Goal: Task Accomplishment & Management: Manage account settings

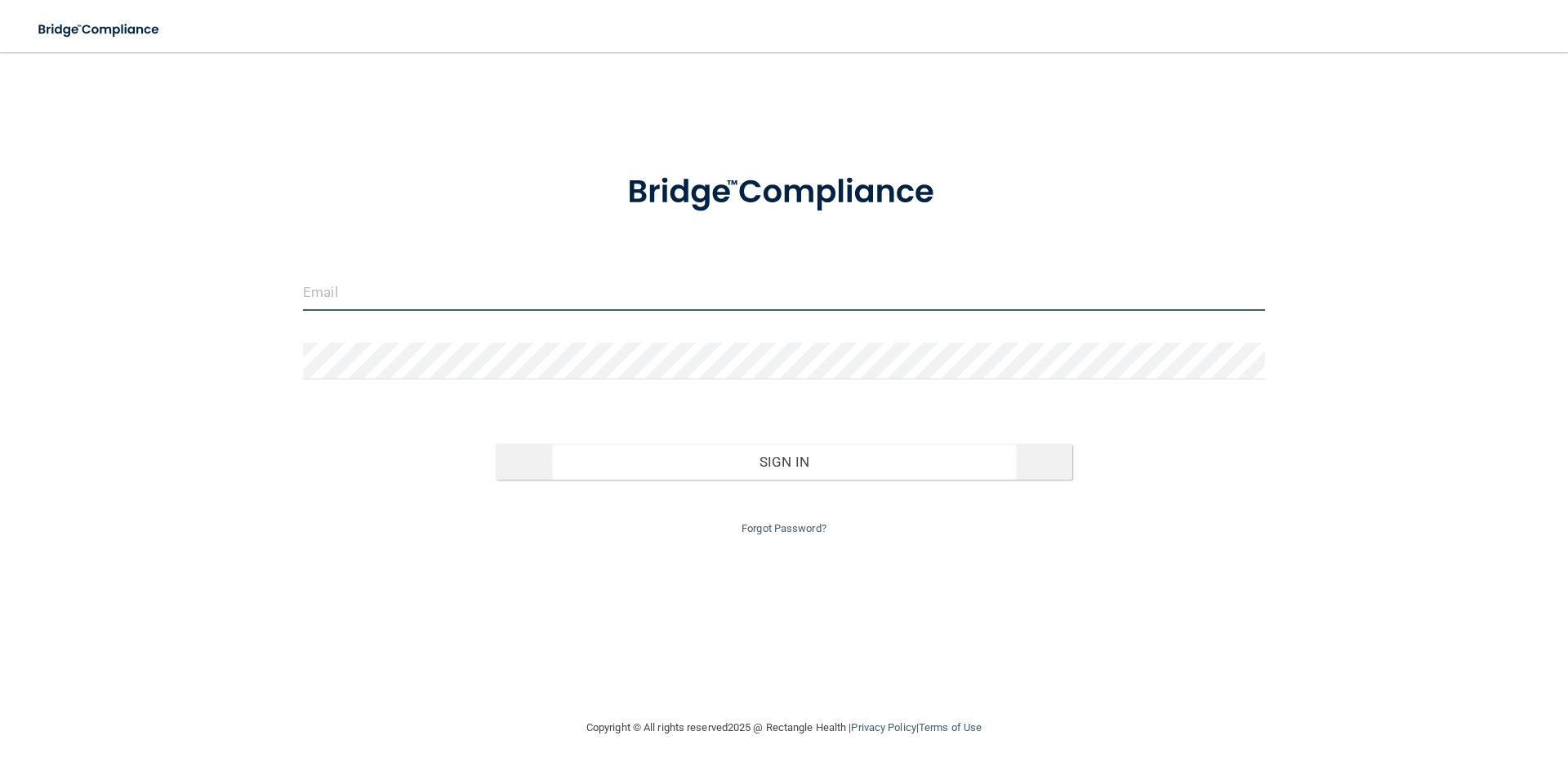
type input "[PERSON_NAME][EMAIL_ADDRESS][DOMAIN_NAME]"
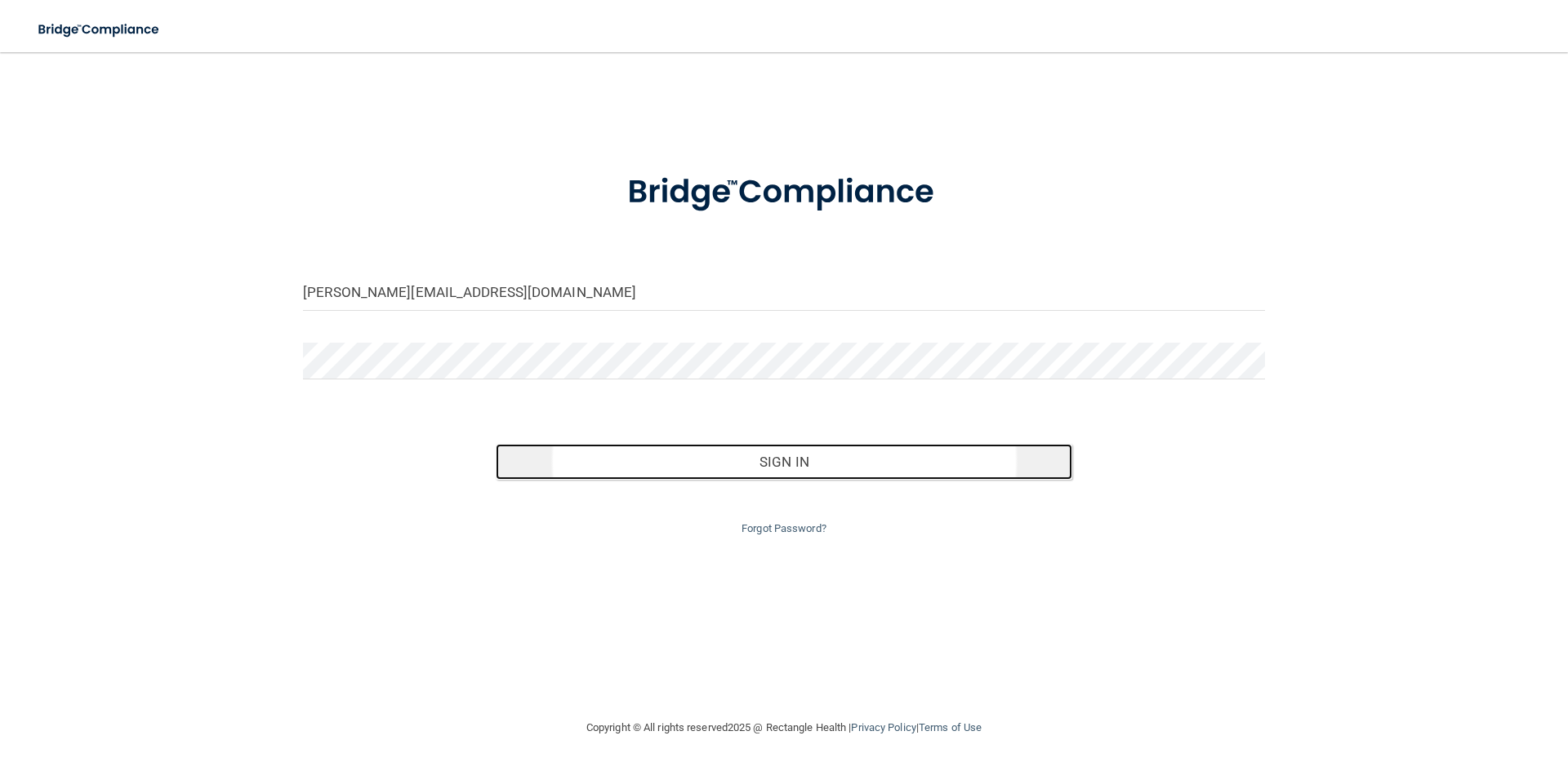
click at [779, 469] on button "Sign In" at bounding box center [784, 462] width 577 height 36
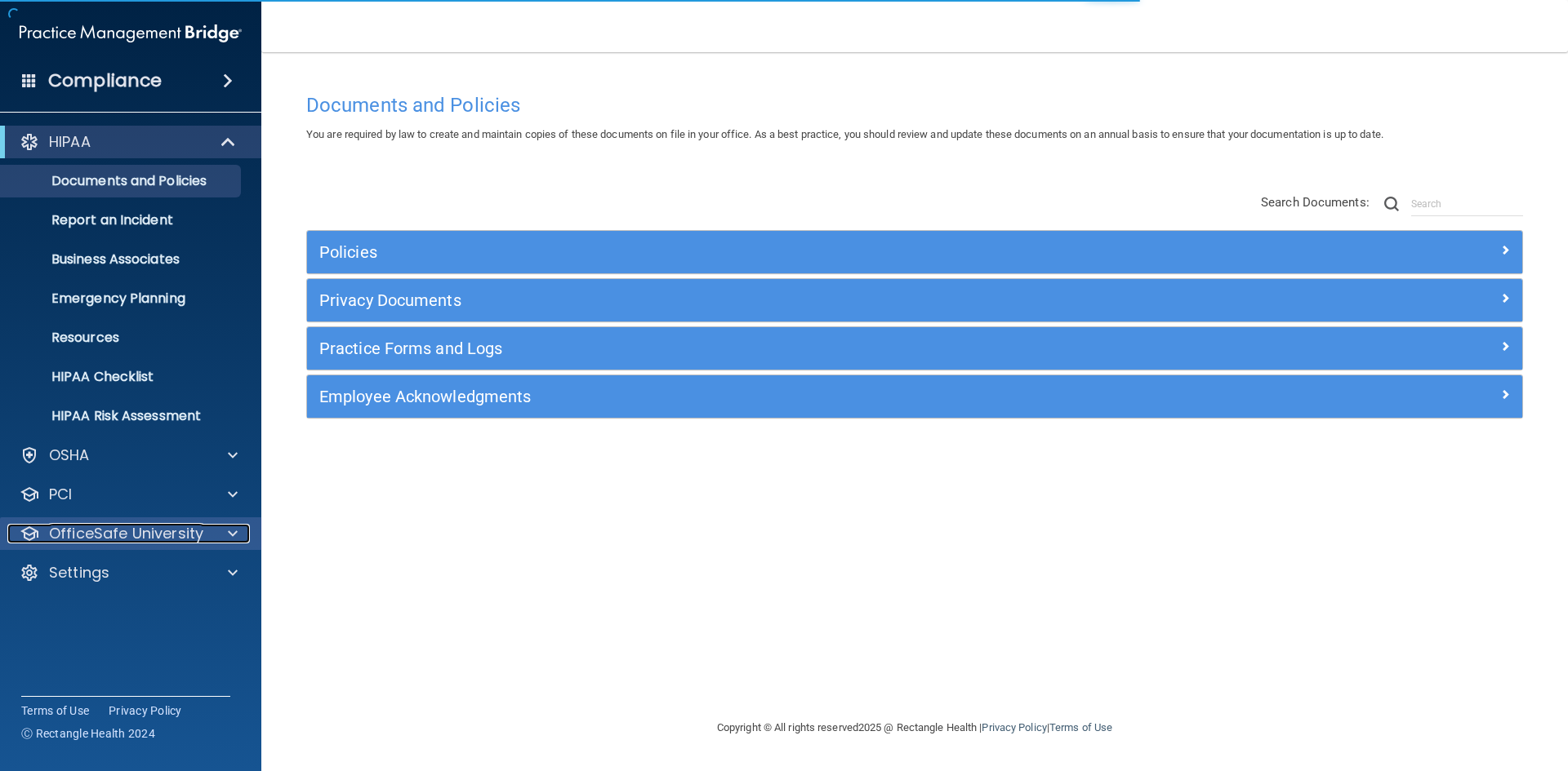
click at [157, 541] on p "OfficeSafe University" at bounding box center [126, 534] width 154 height 19
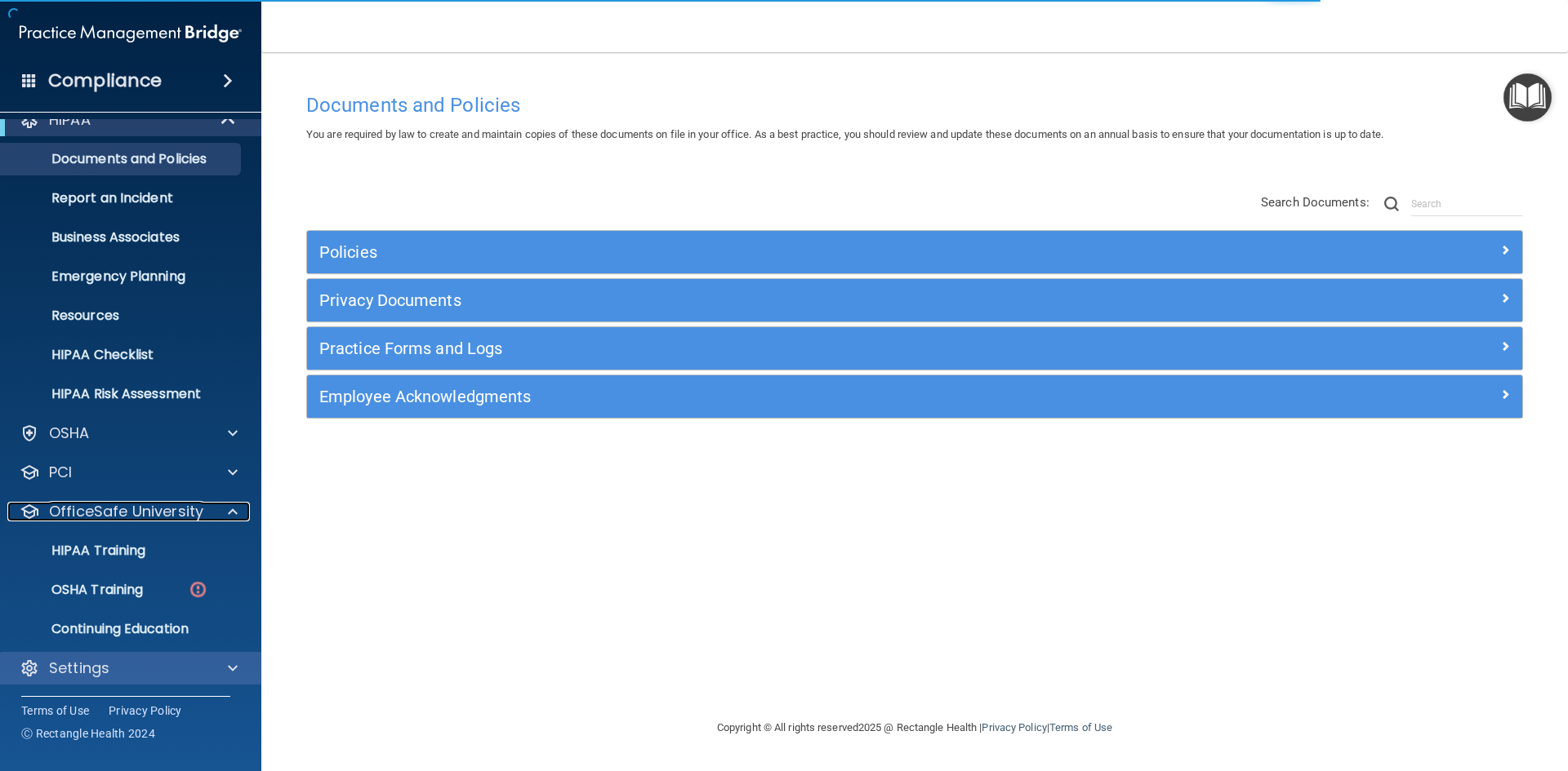
scroll to position [24, 0]
click at [115, 664] on div "Settings" at bounding box center [108, 666] width 202 height 19
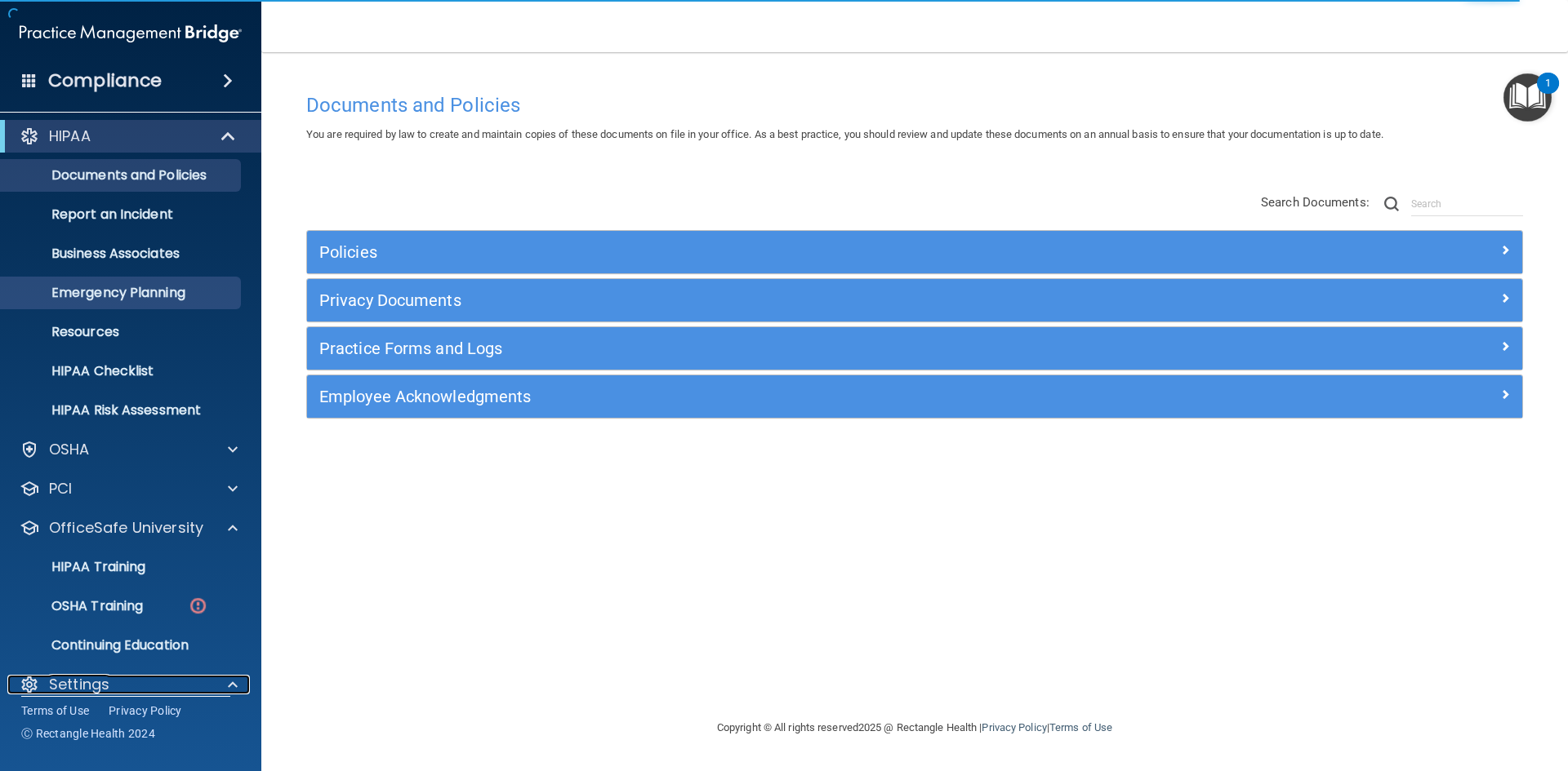
scroll to position [0, 0]
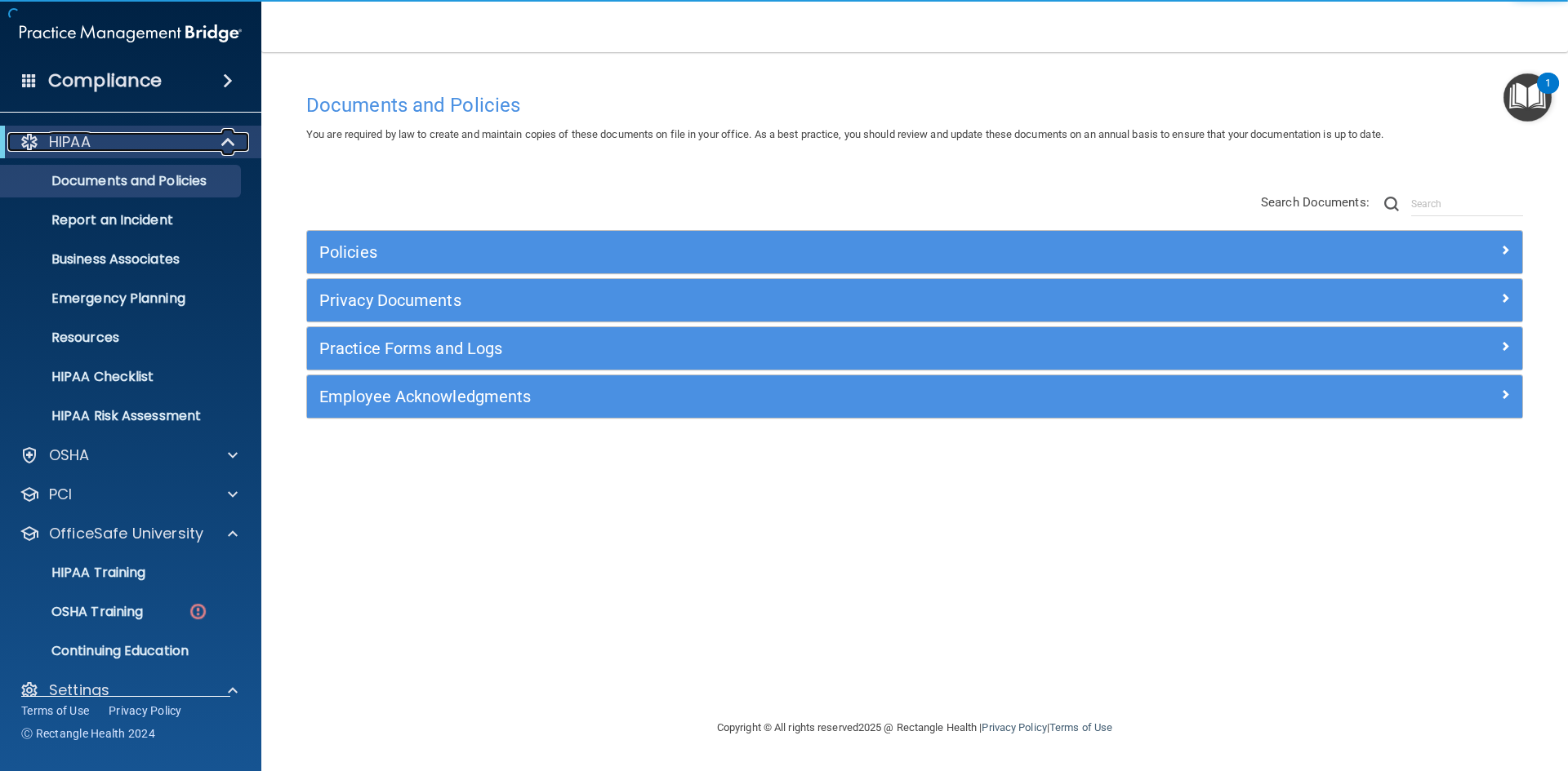
click at [225, 141] on span at bounding box center [230, 142] width 14 height 19
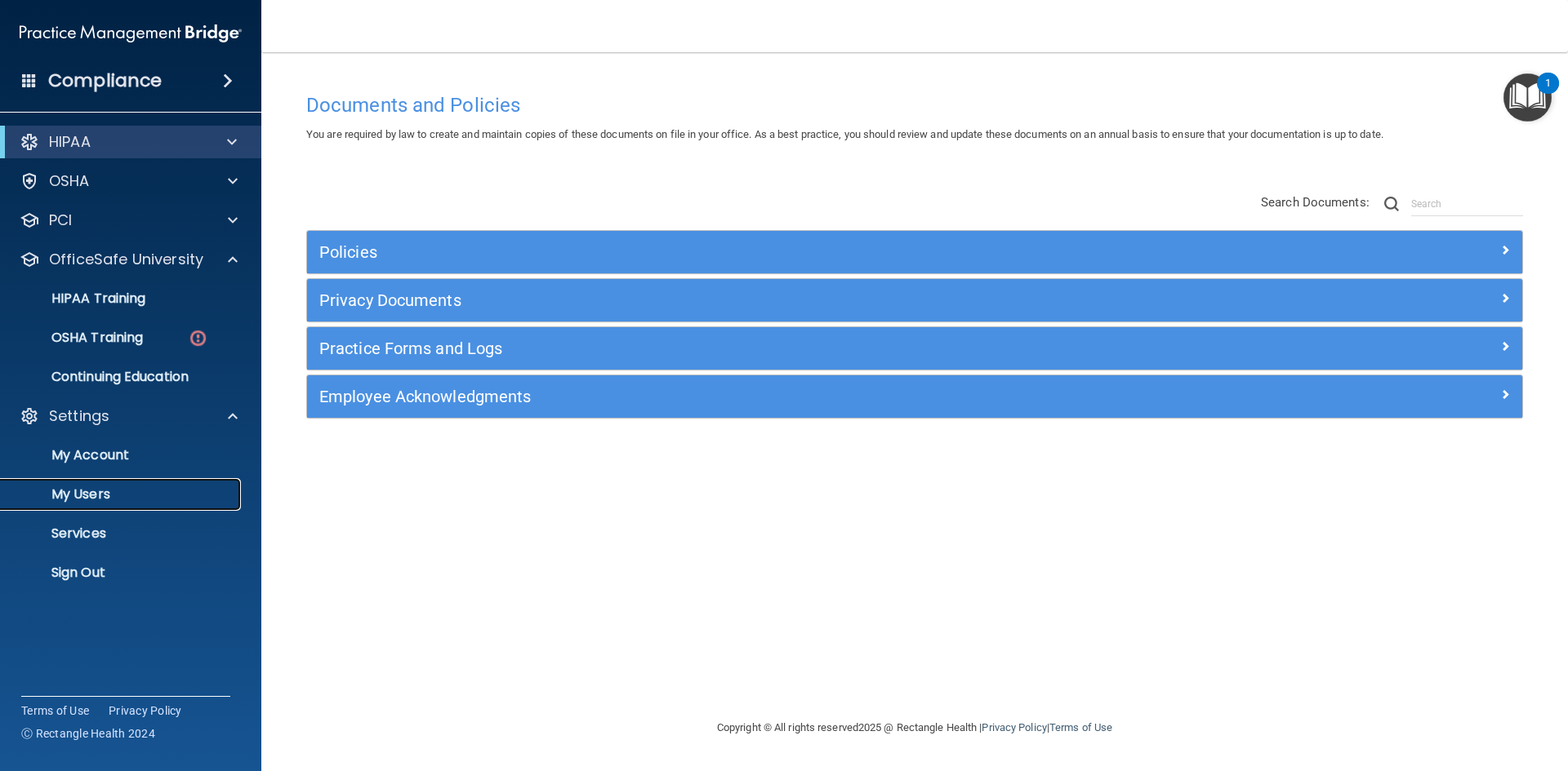
click at [100, 495] on p "My Users" at bounding box center [121, 494] width 222 height 17
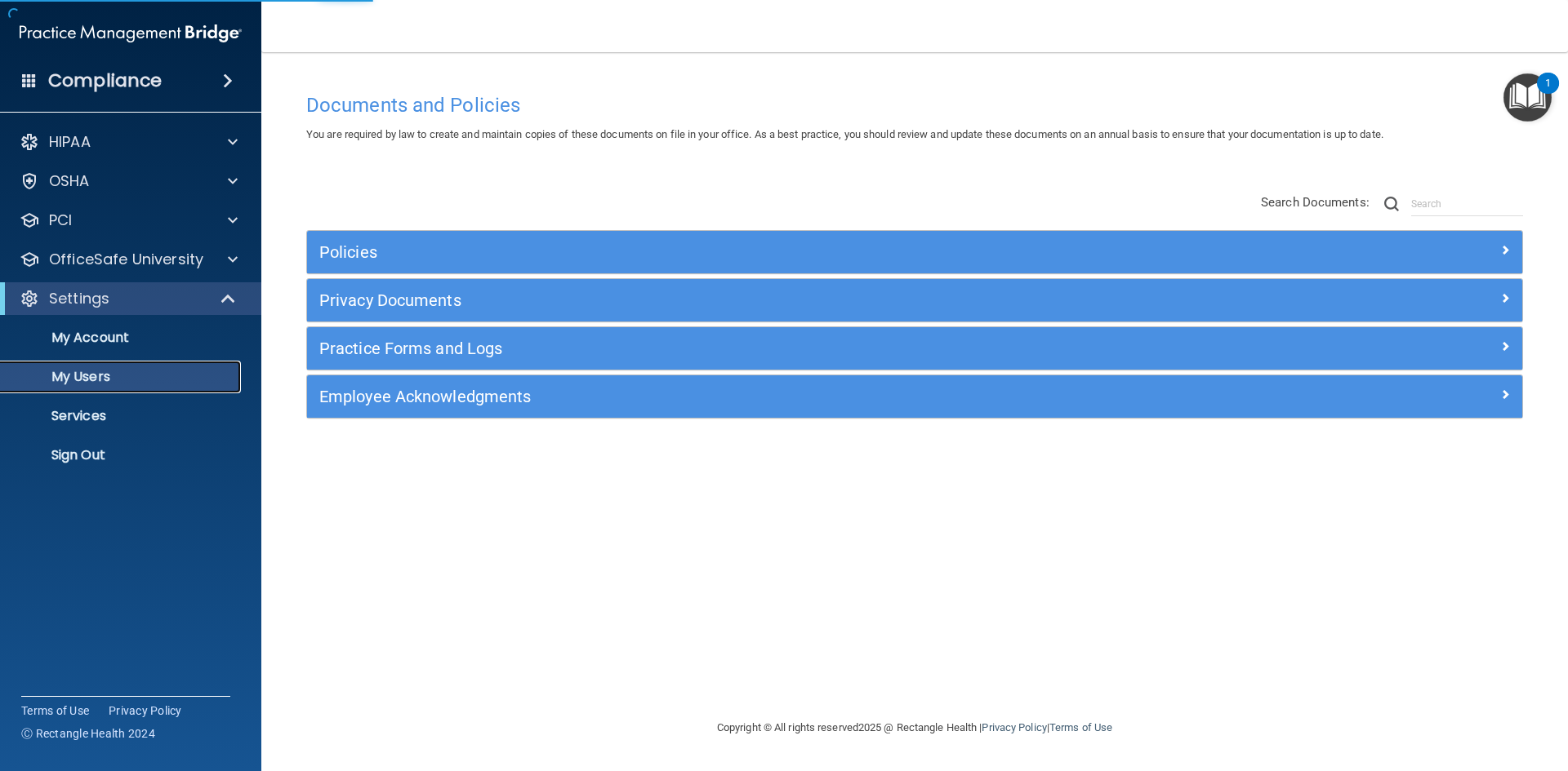
select select "20"
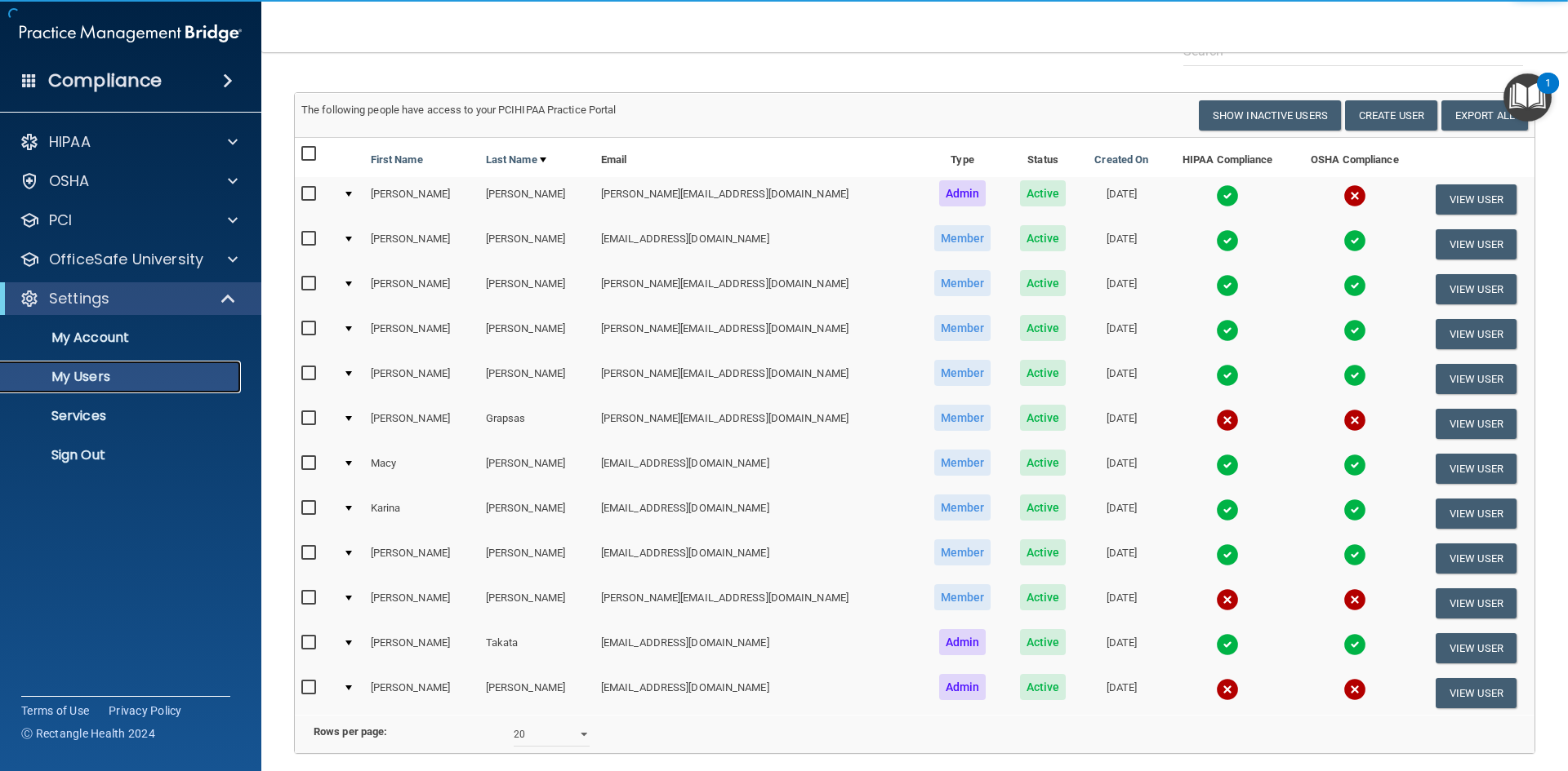
scroll to position [221, 0]
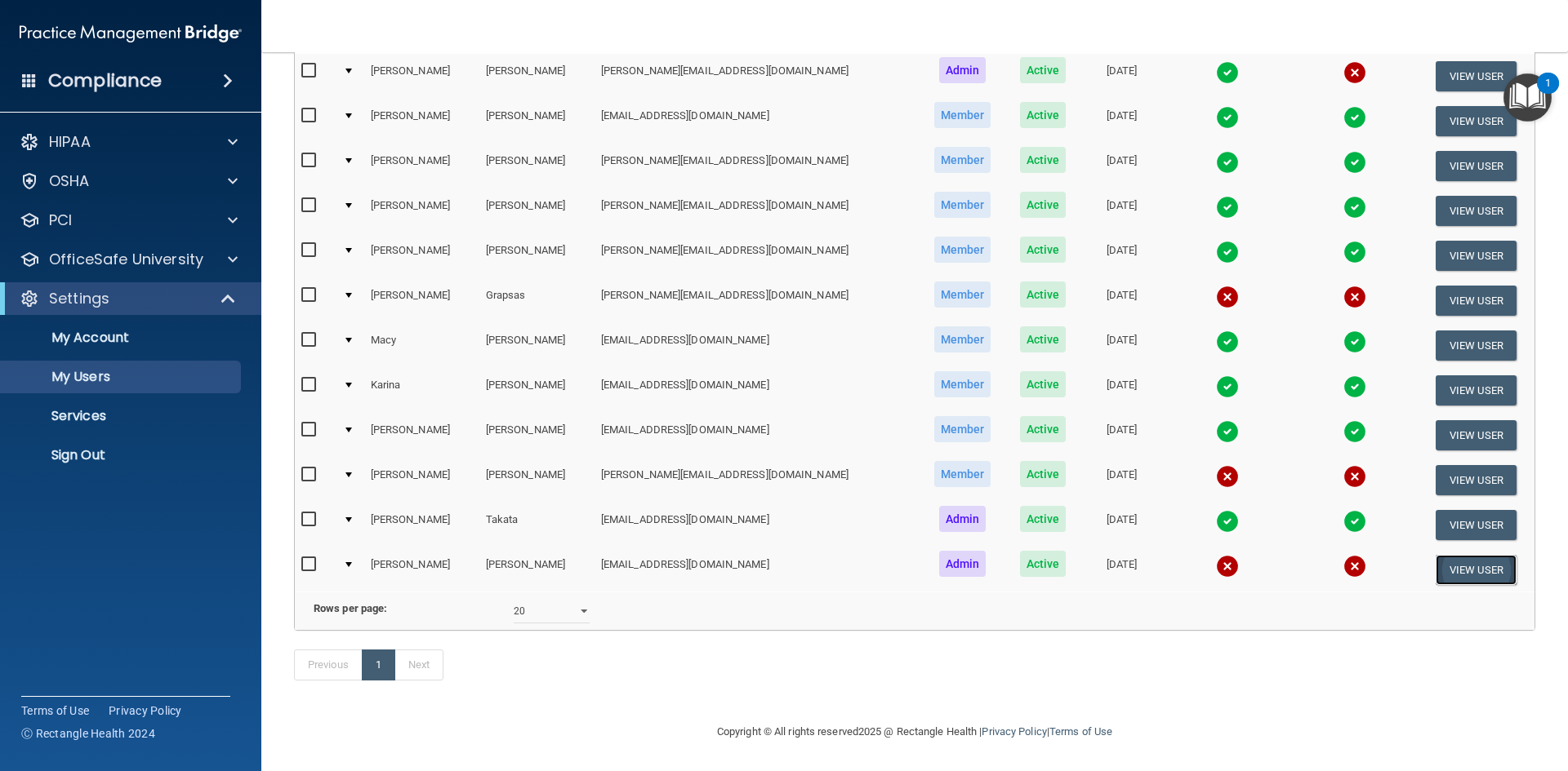
click at [1466, 555] on button "View User" at bounding box center [1476, 570] width 81 height 30
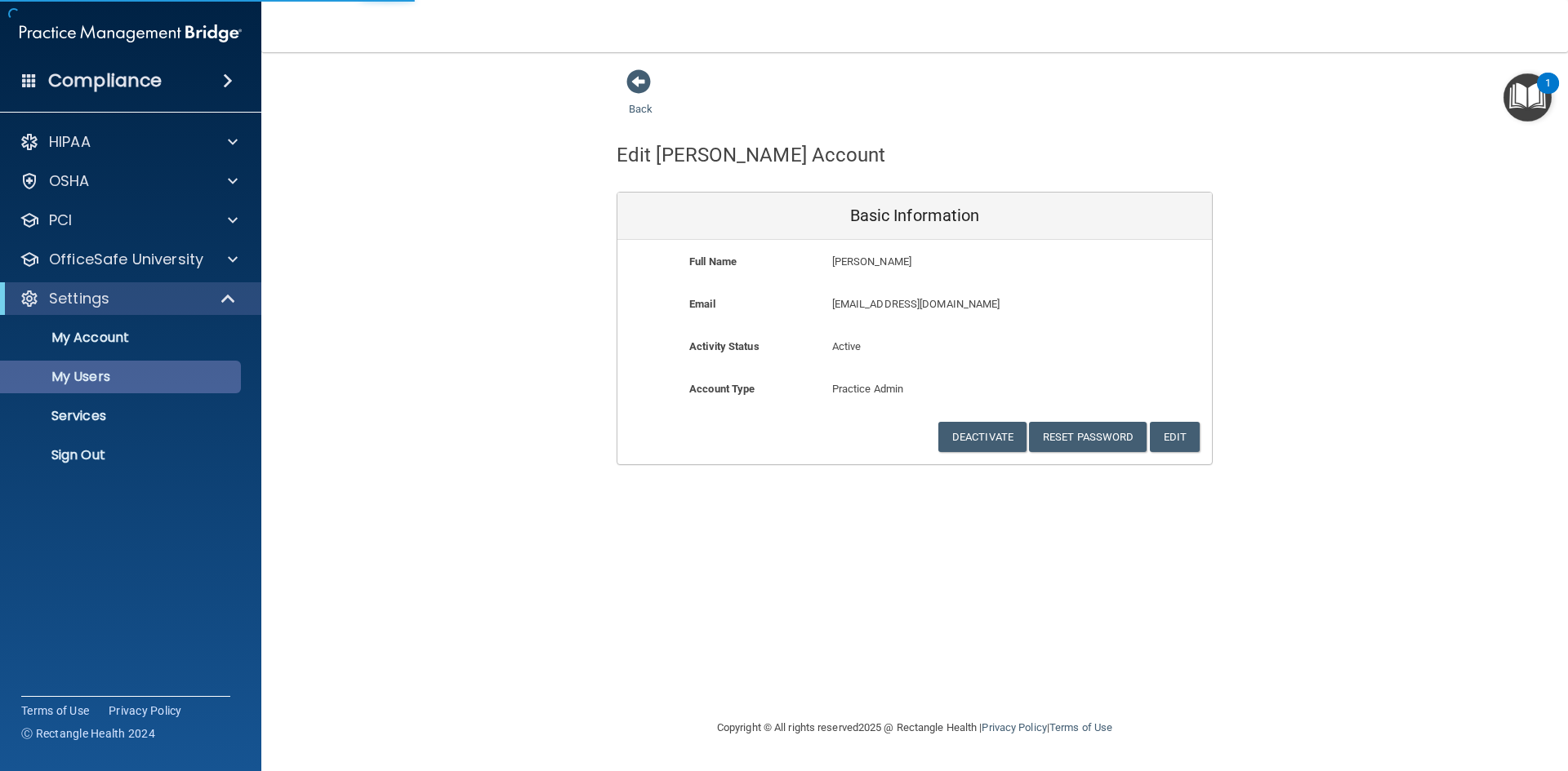
select select "20"
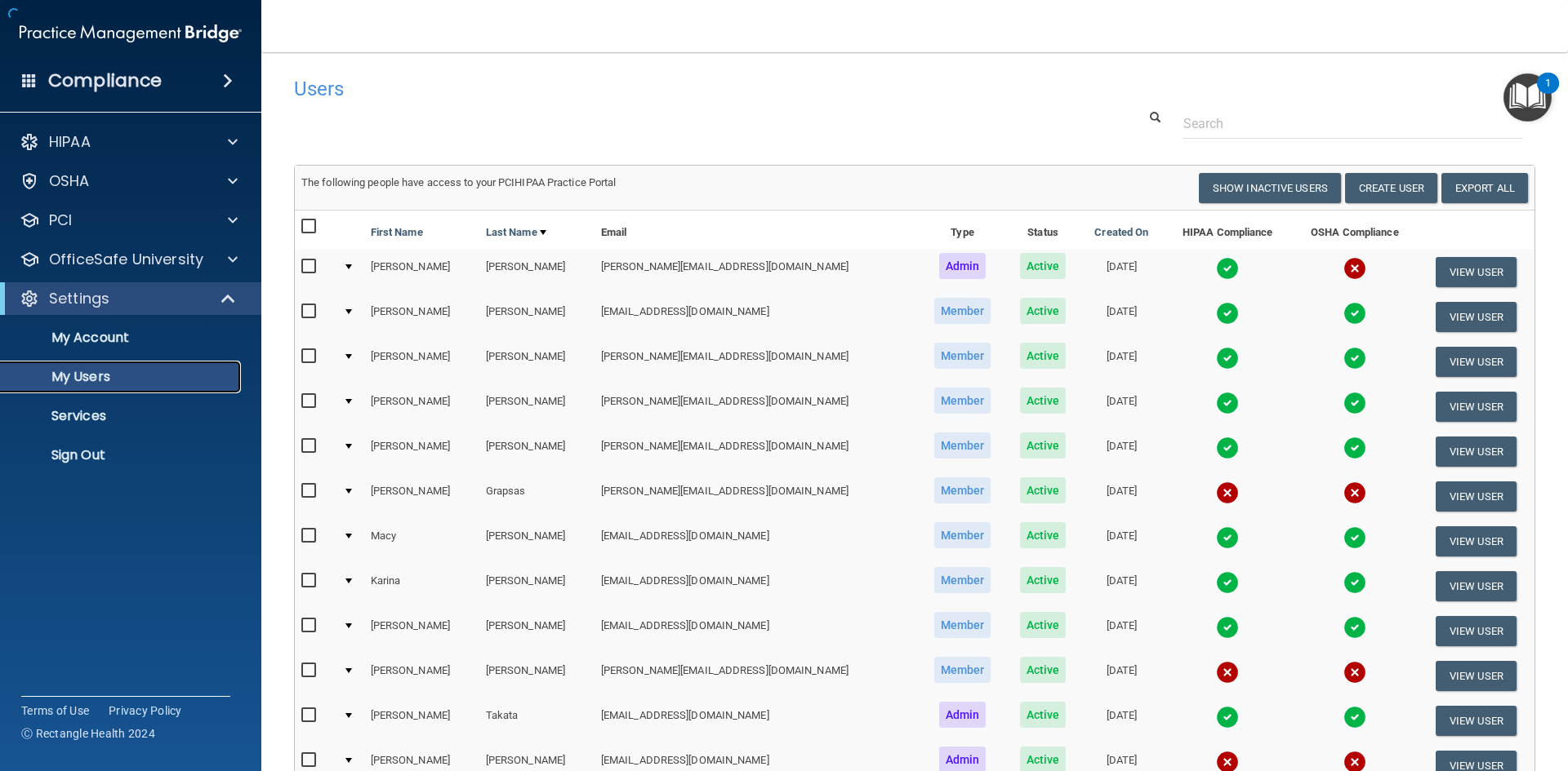
click at [82, 373] on p "My Users" at bounding box center [121, 377] width 222 height 17
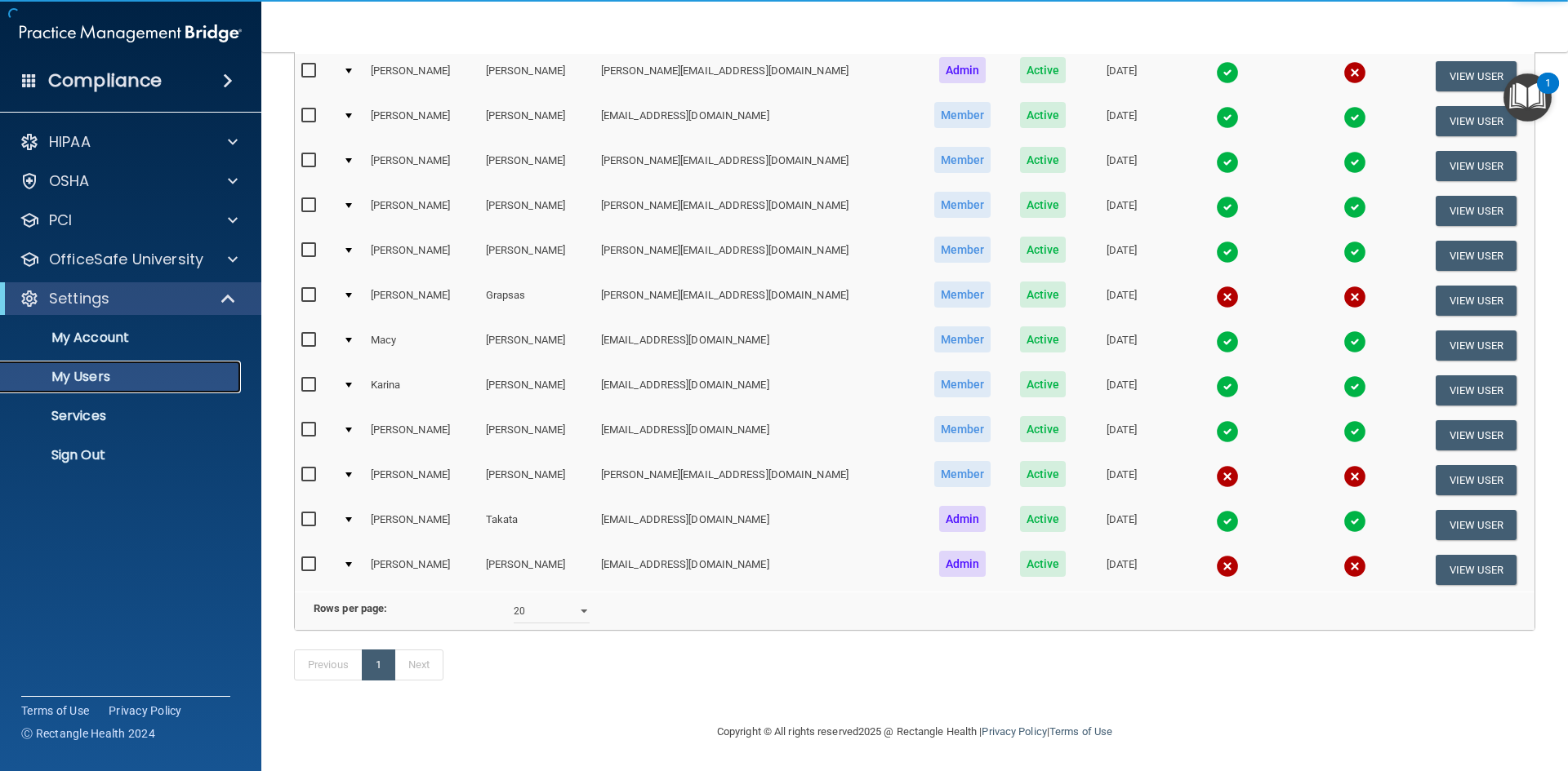
scroll to position [221, 0]
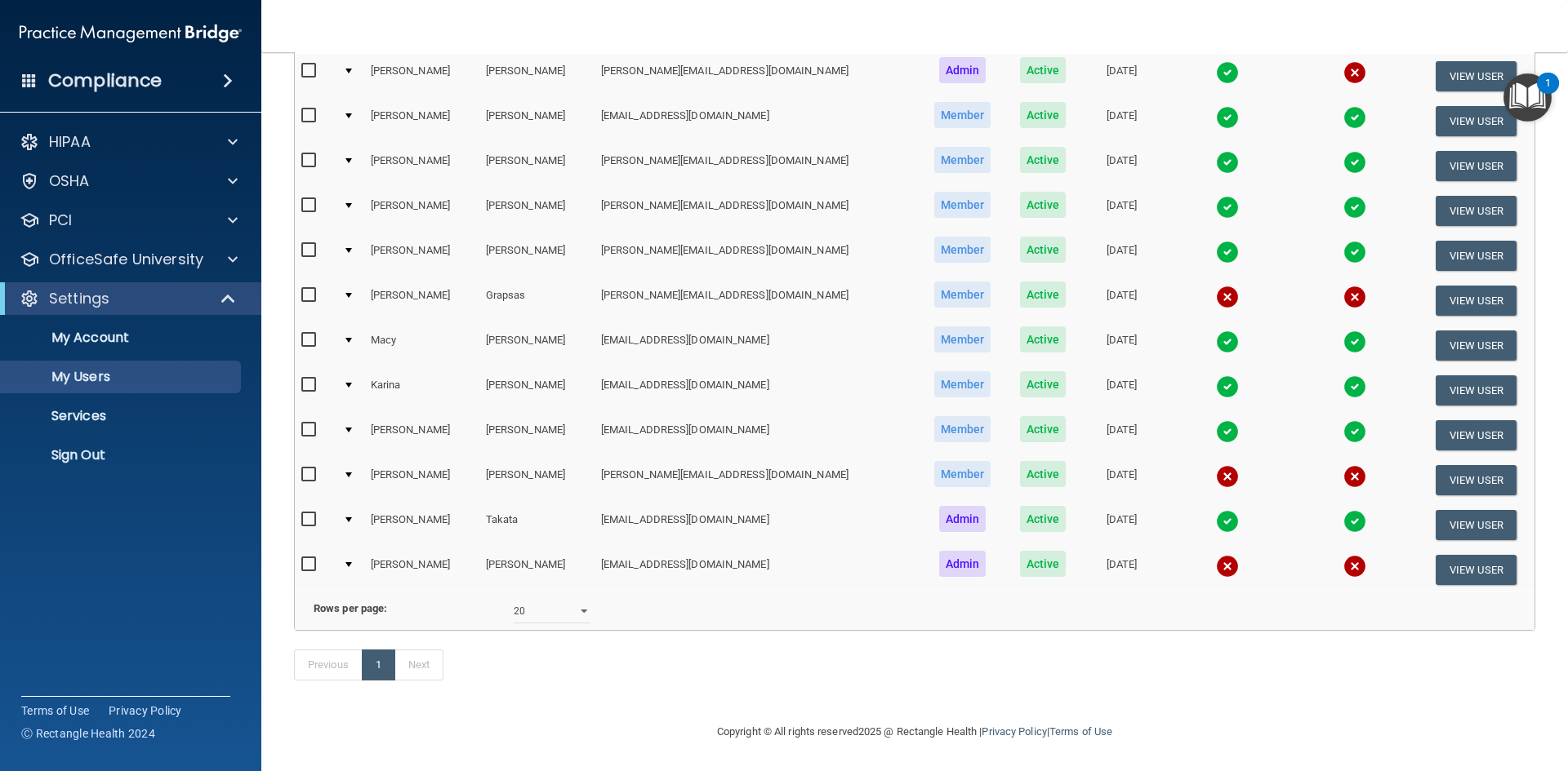
click at [1216, 555] on img at bounding box center [1228, 566] width 23 height 23
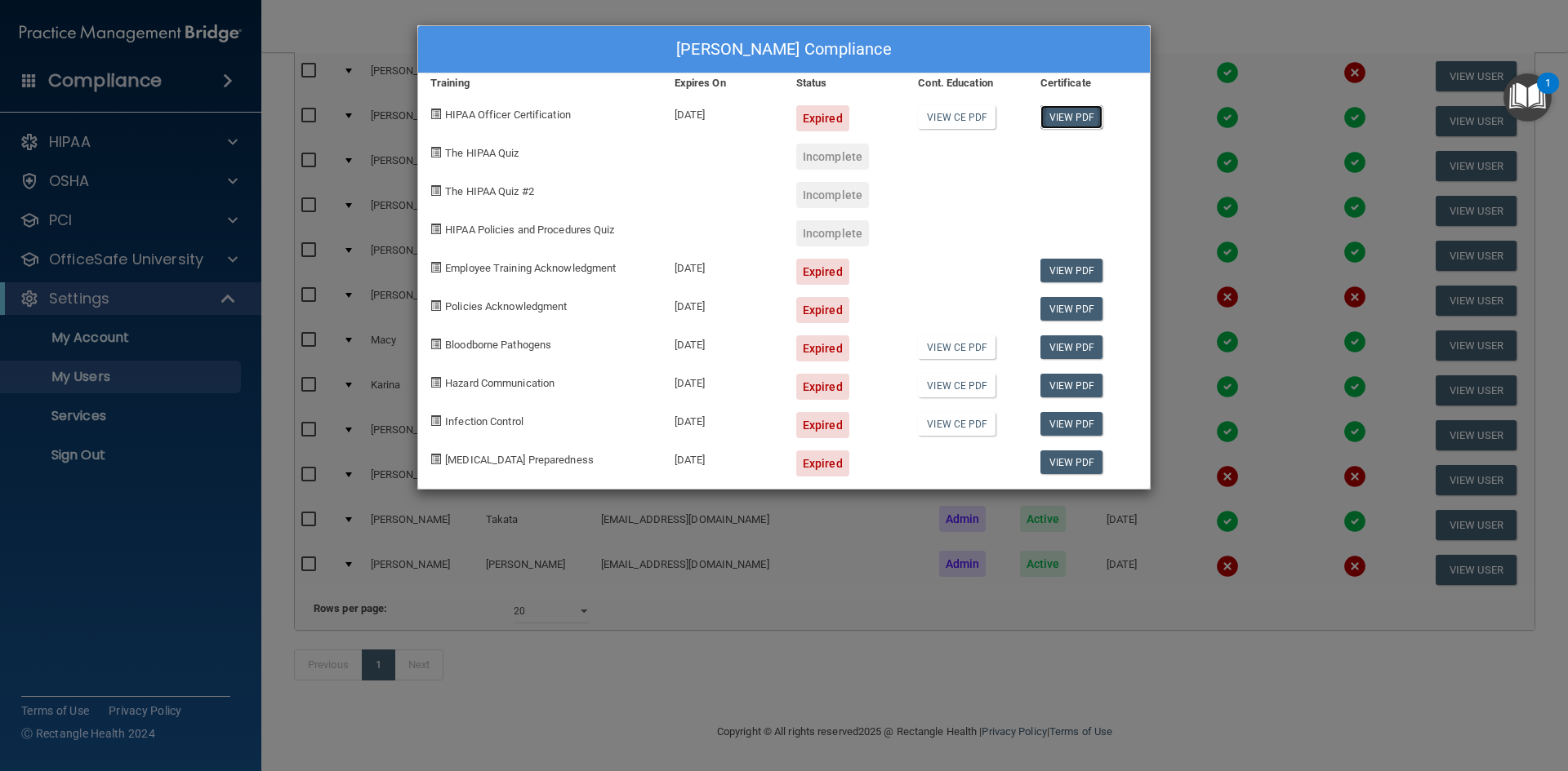
click at [1078, 120] on link "View PDF" at bounding box center [1071, 117] width 62 height 24
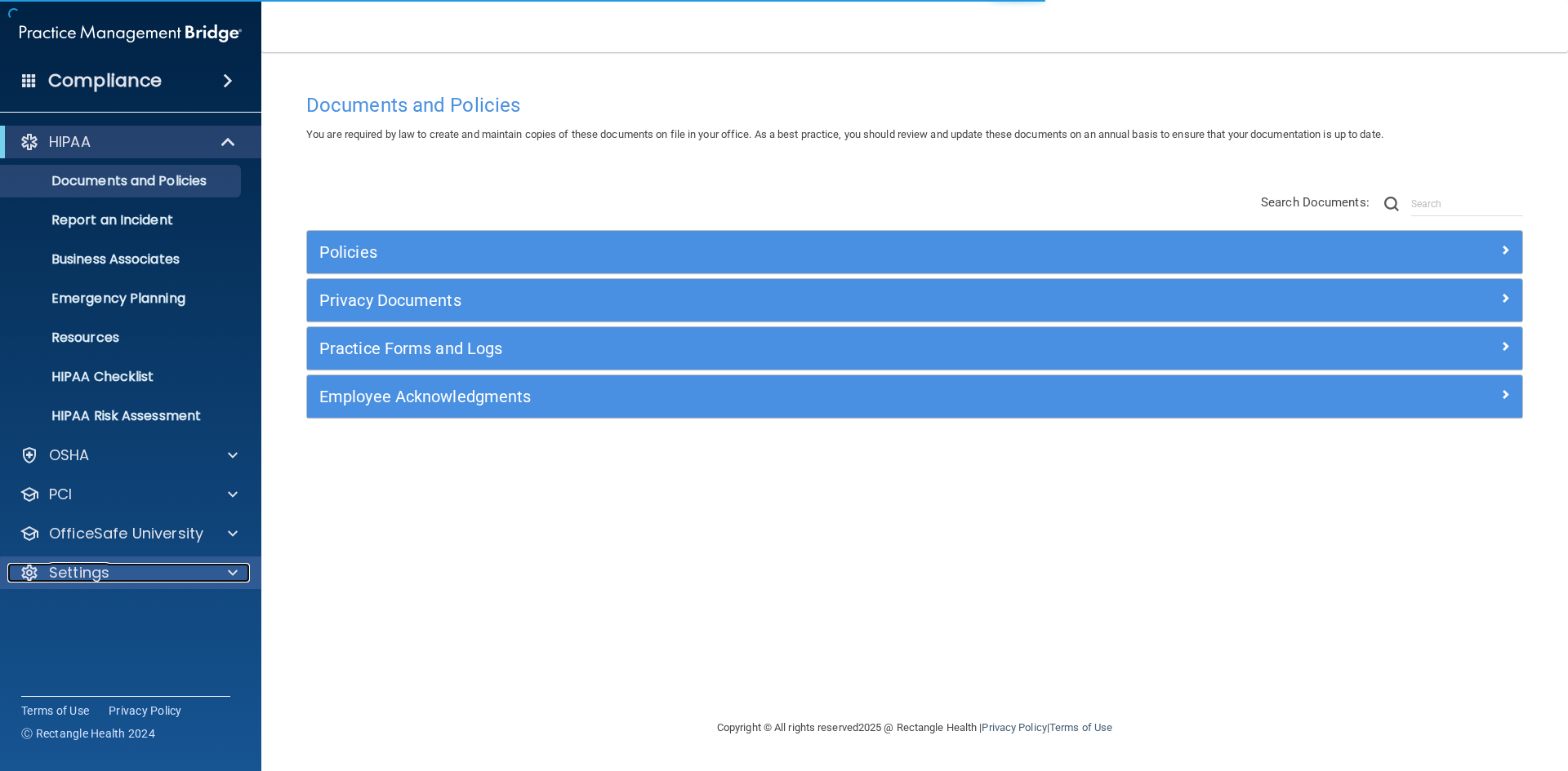
click at [211, 578] on div at bounding box center [230, 573] width 40 height 19
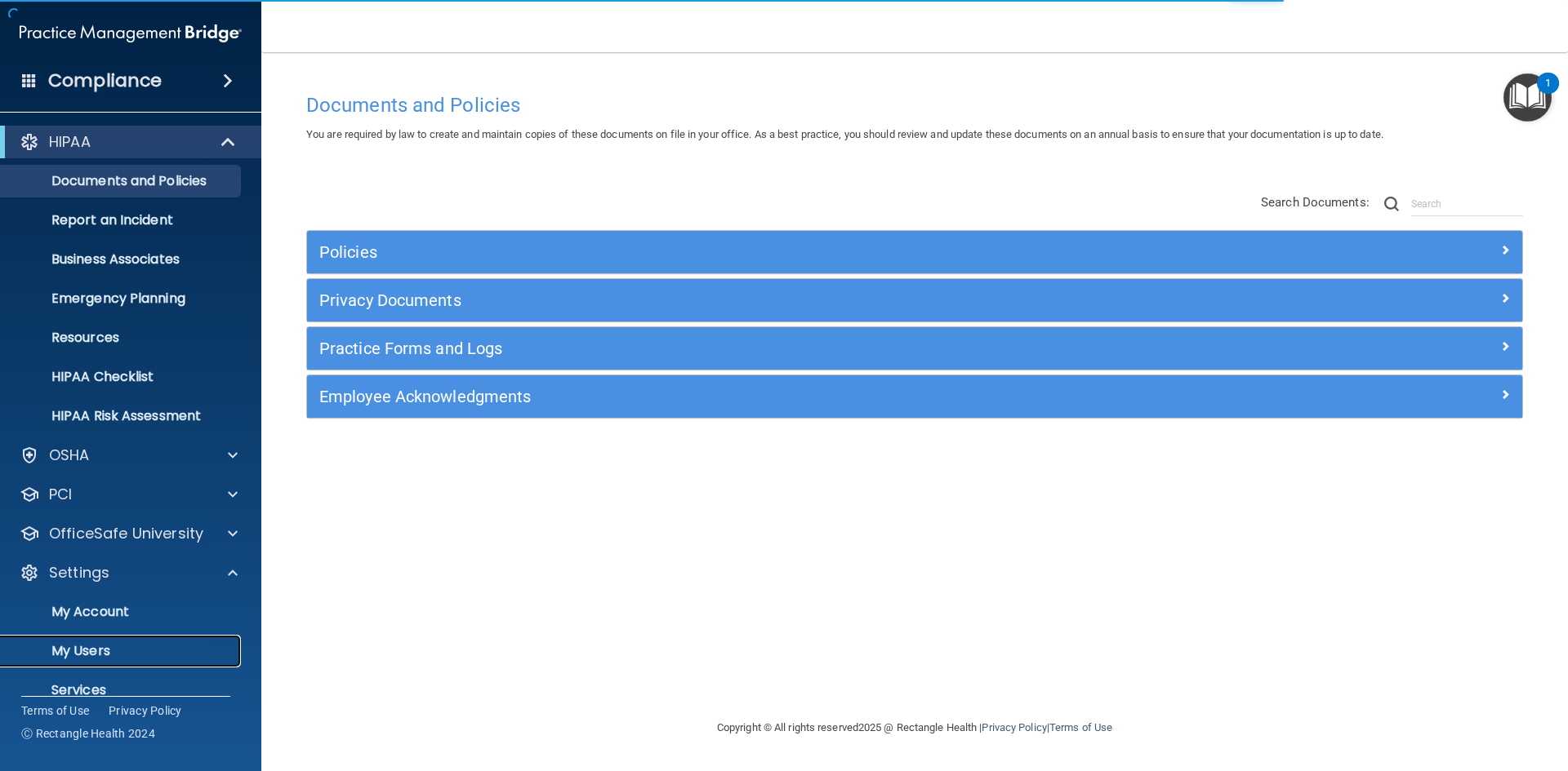
click at [120, 646] on p "My Users" at bounding box center [121, 651] width 222 height 17
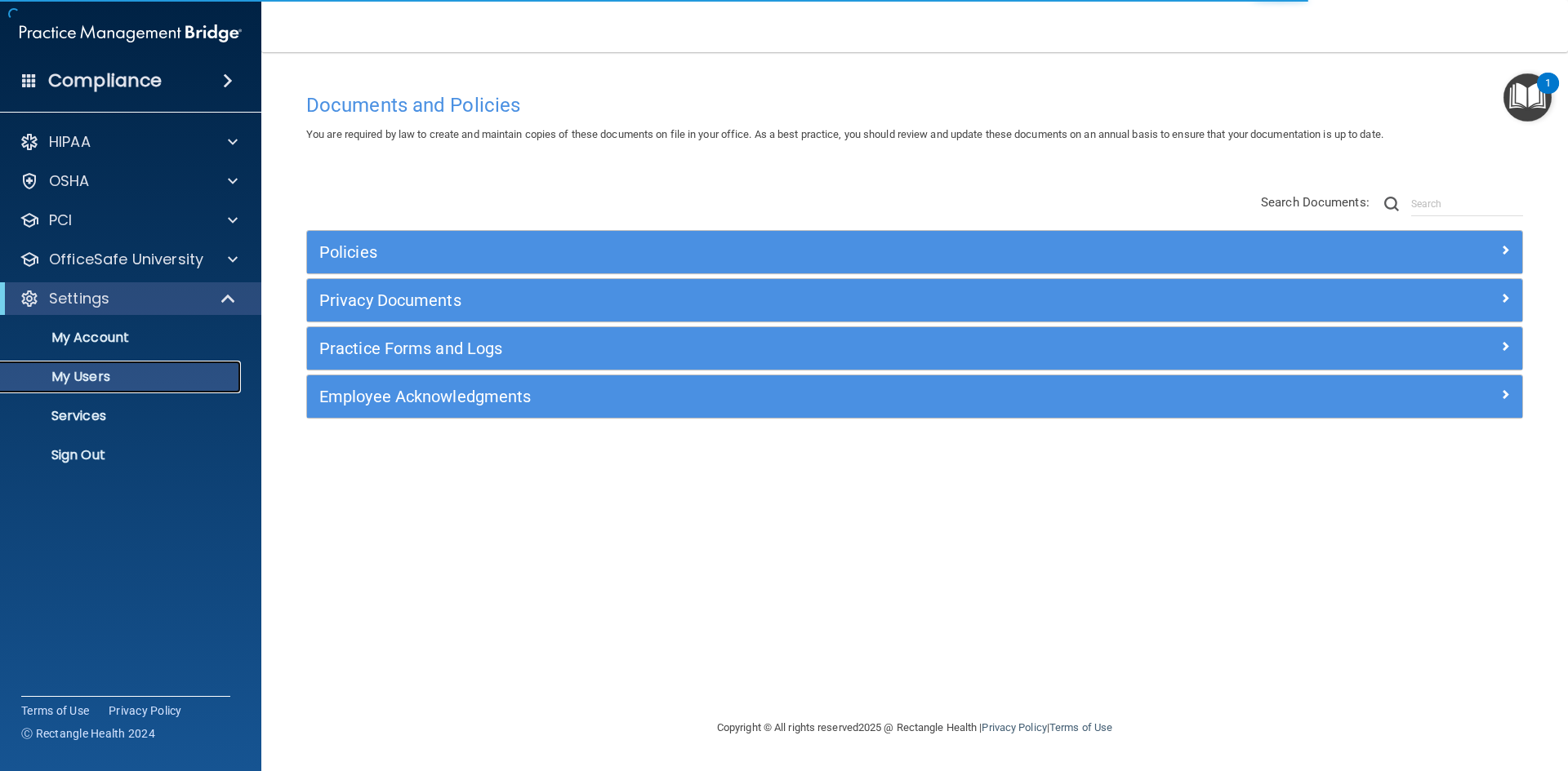
select select "20"
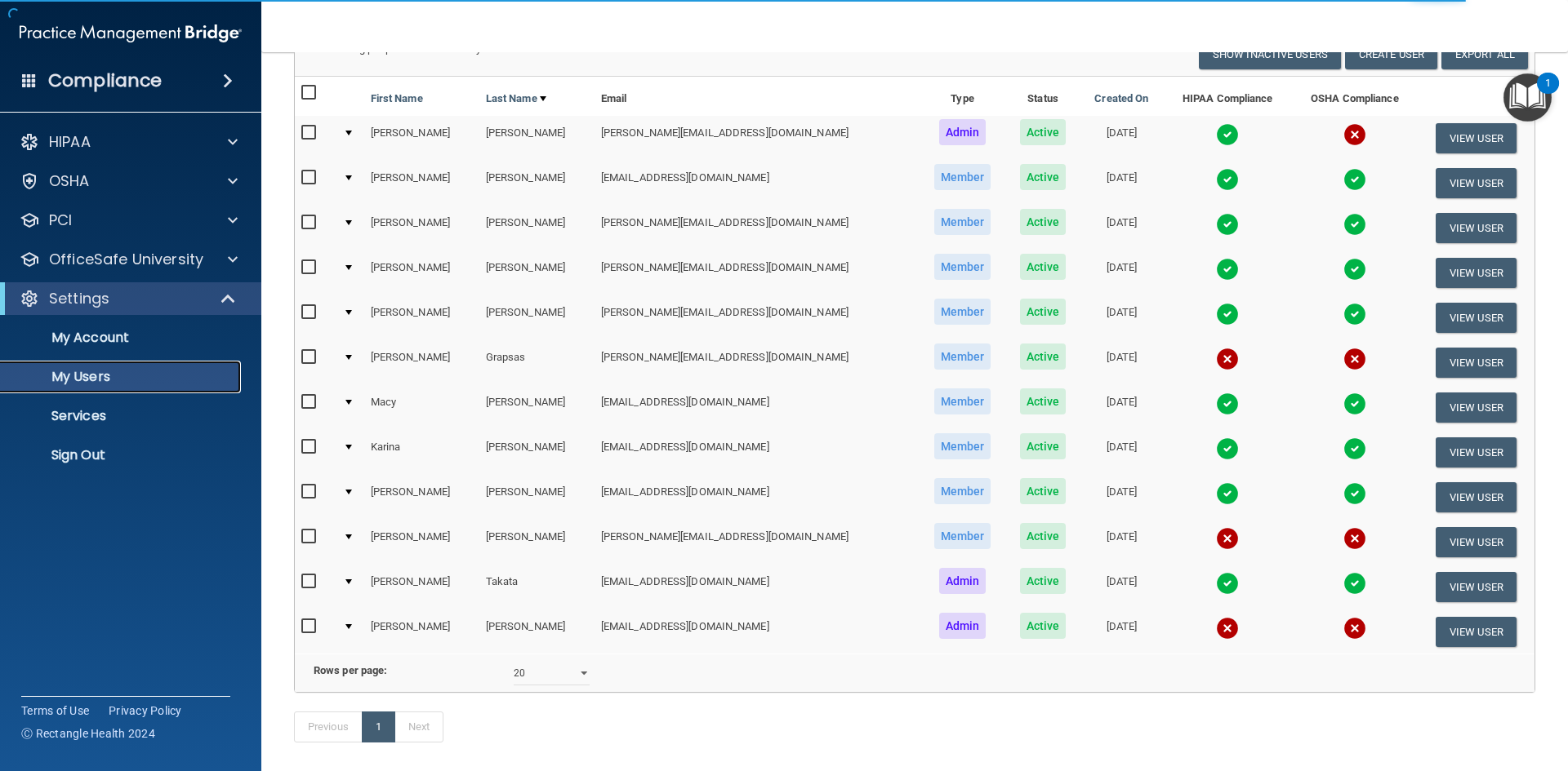
scroll to position [164, 0]
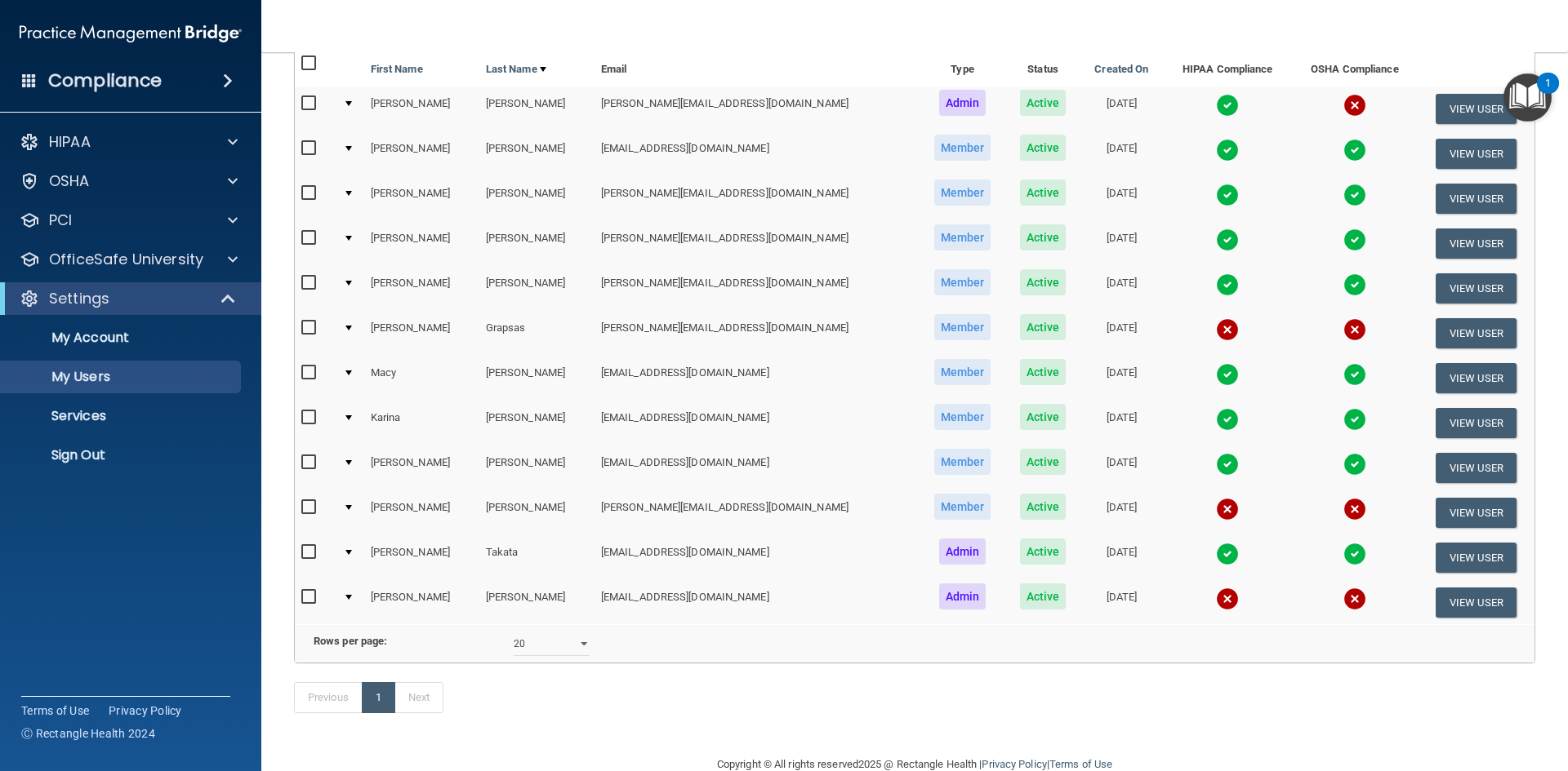
click at [1216, 510] on img at bounding box center [1228, 509] width 23 height 23
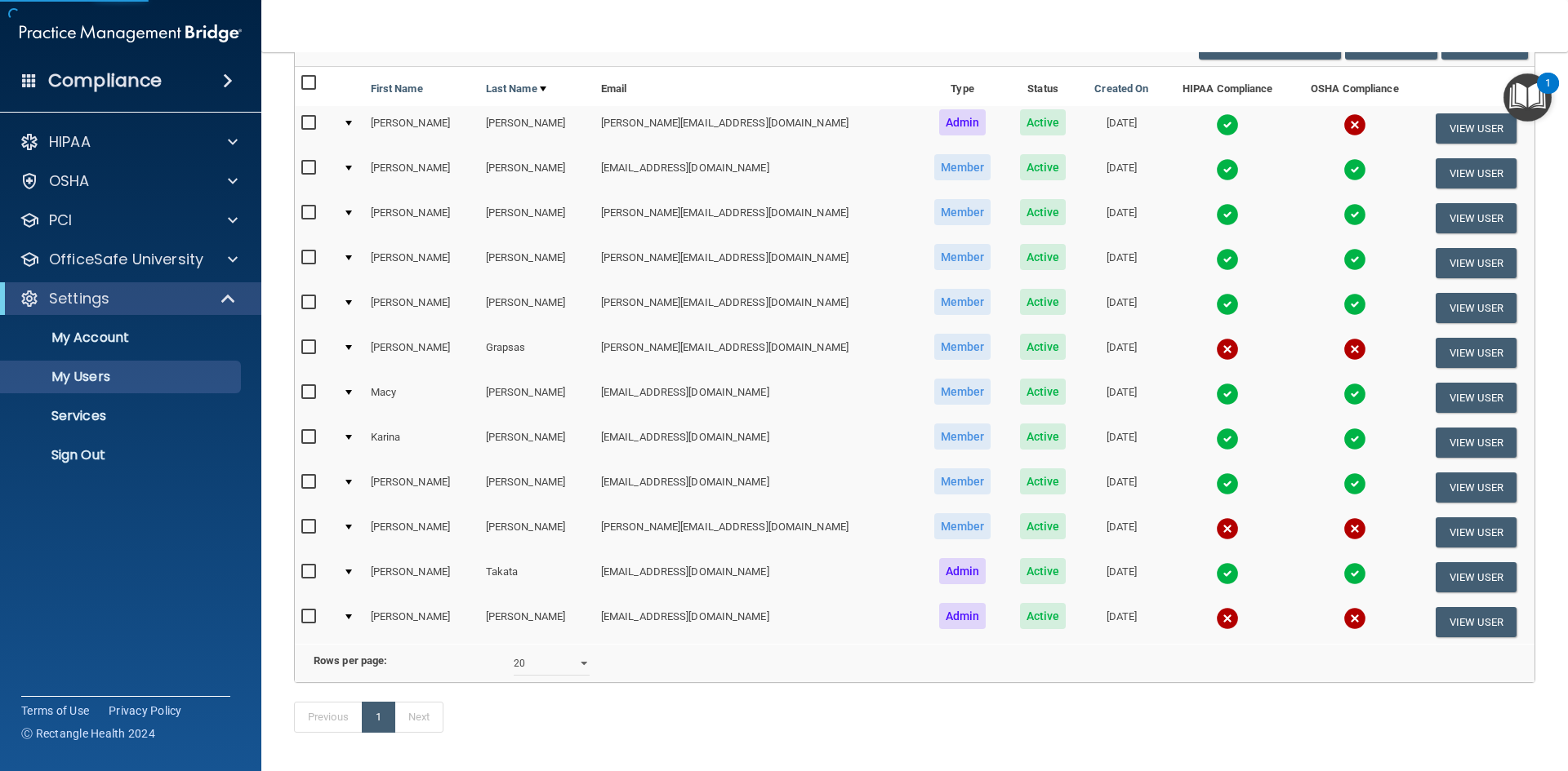
click at [1216, 530] on img at bounding box center [1228, 529] width 23 height 23
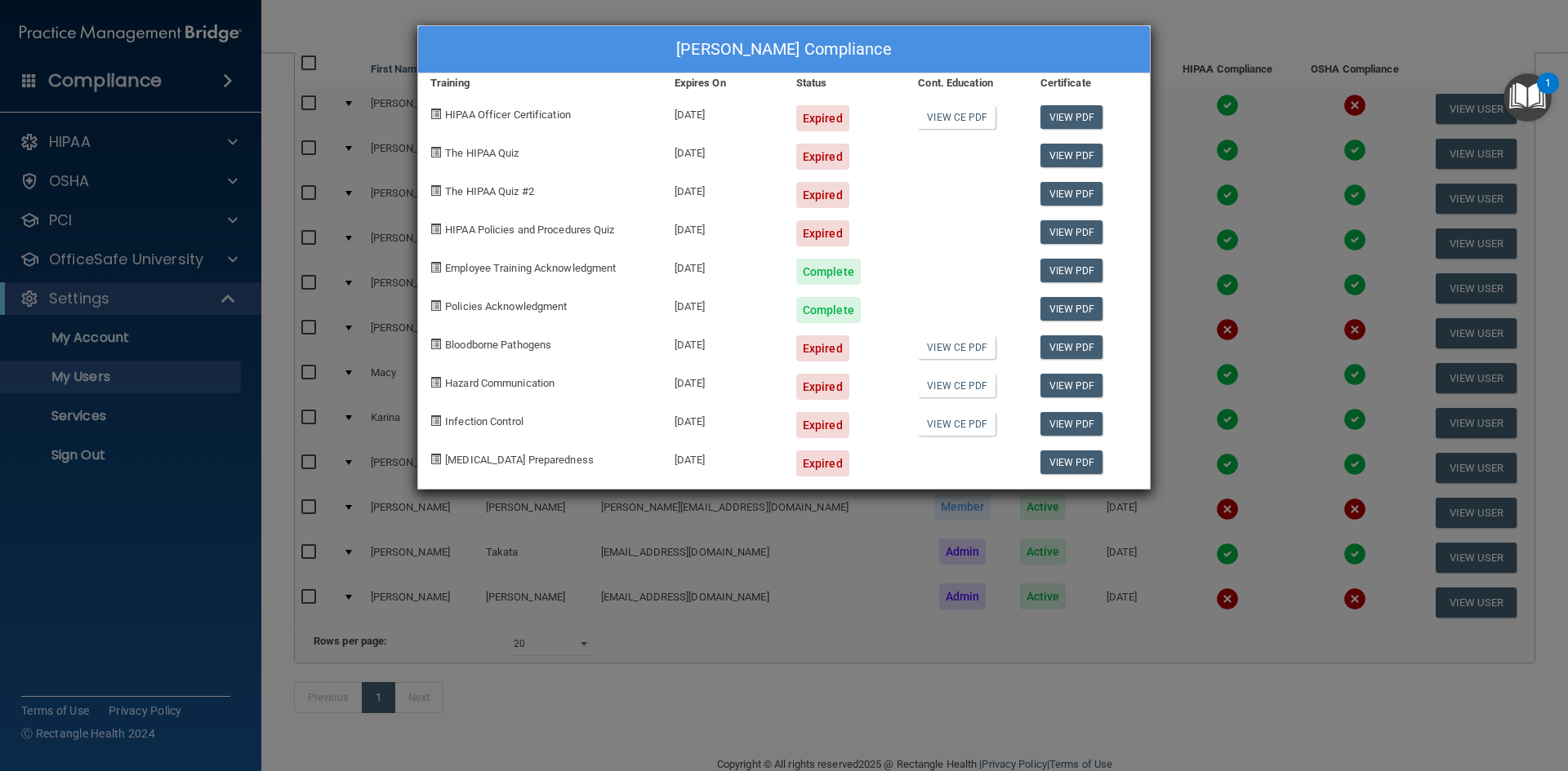
click at [1237, 27] on div "Jeanna Paulhamus's Compliance Training Expires On Status Cont. Education Certif…" at bounding box center [784, 385] width 1568 height 771
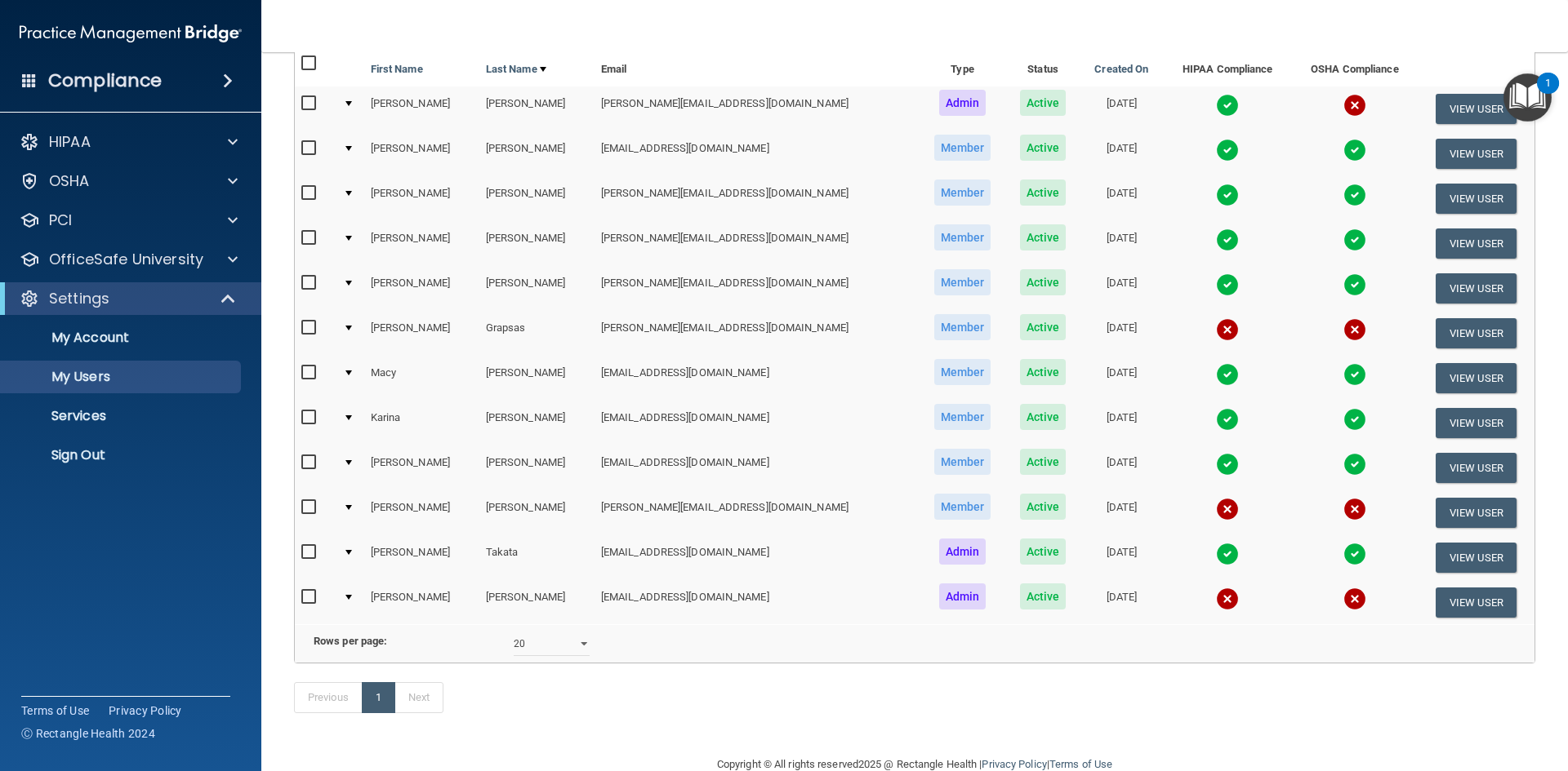
click at [1302, 98] on td at bounding box center [1354, 108] width 126 height 45
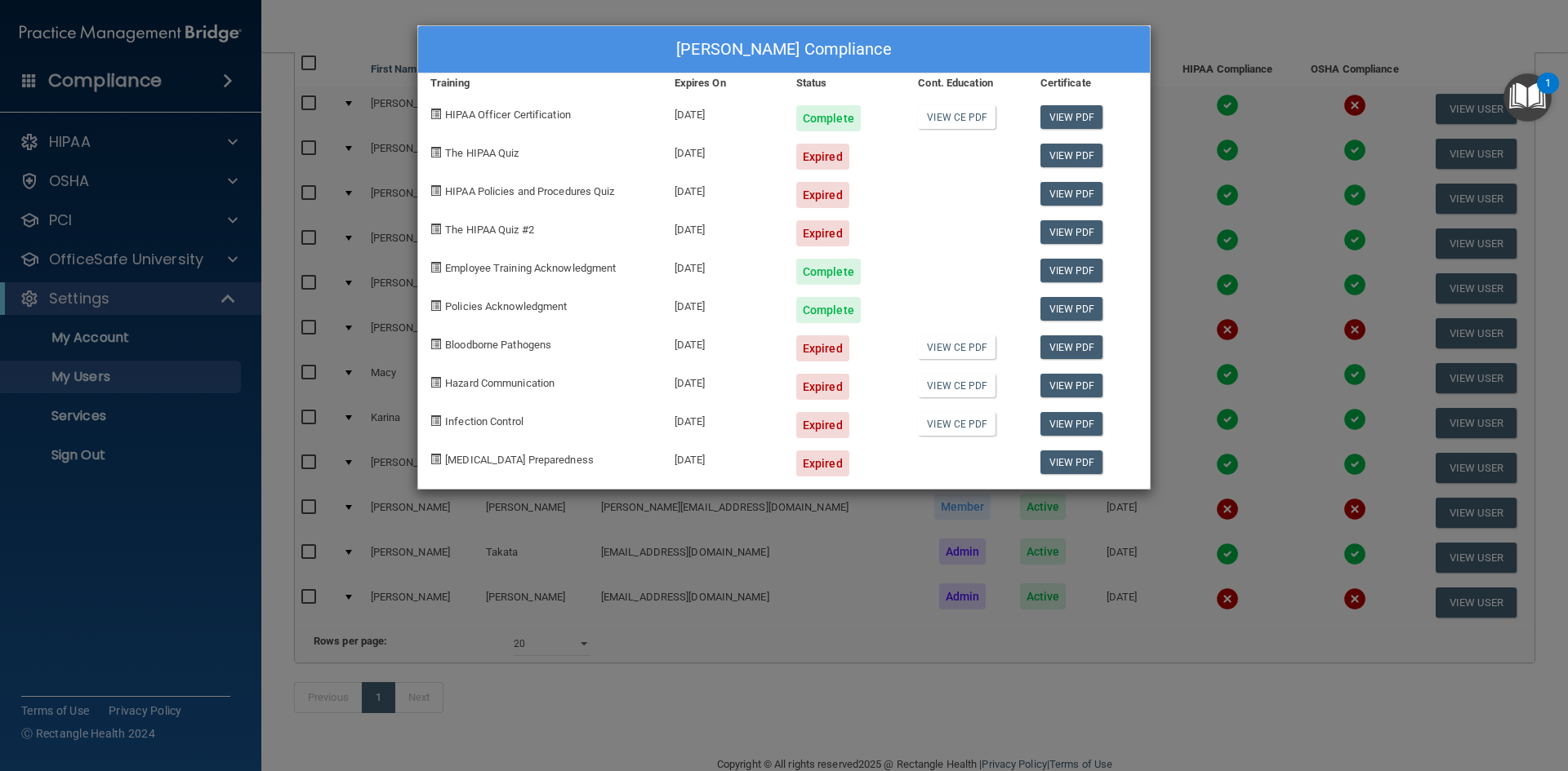
click at [1267, 28] on div "Becky Aragon's Compliance Training Expires On Status Cont. Education Certificat…" at bounding box center [784, 385] width 1568 height 771
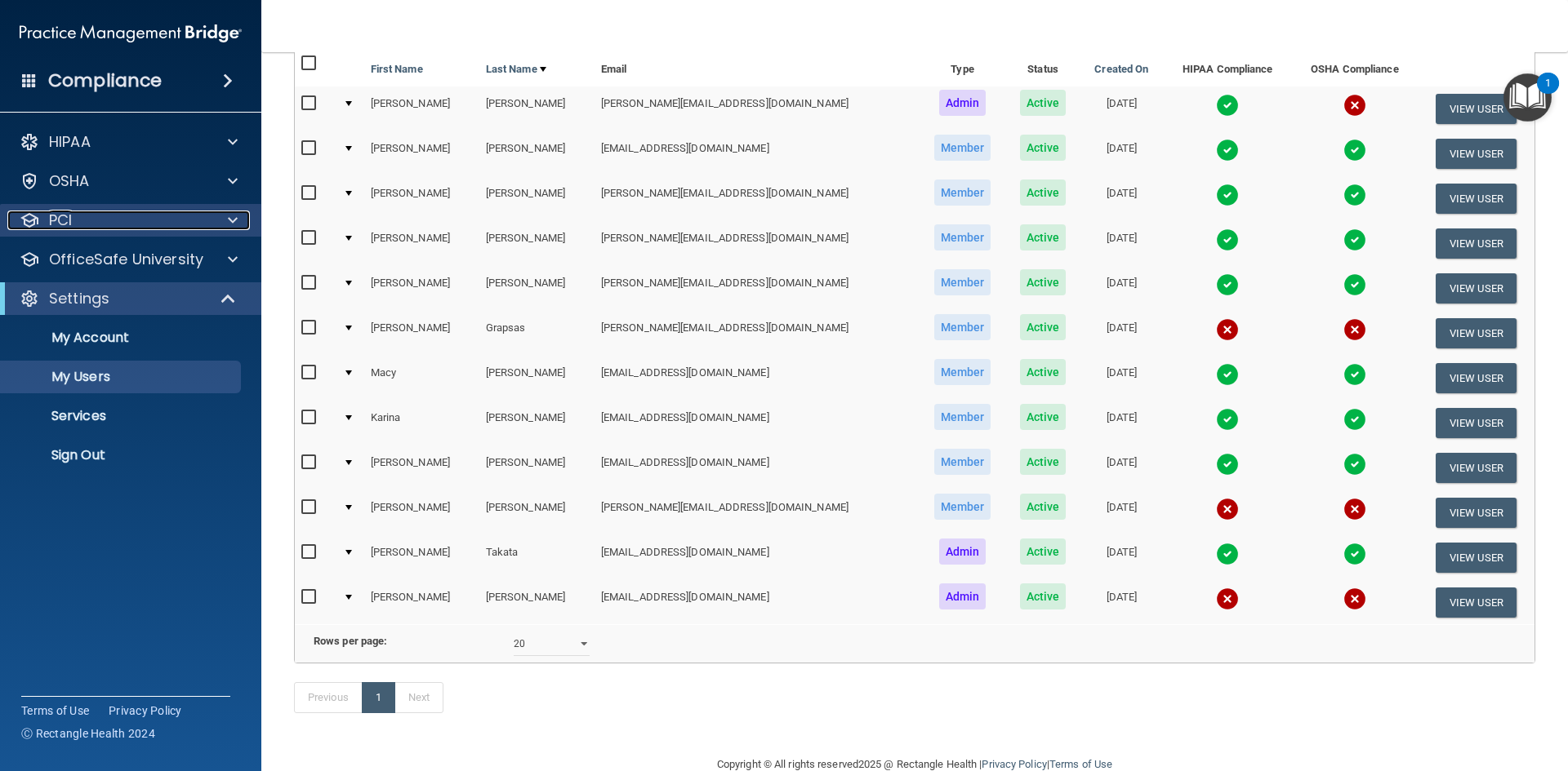
click at [93, 215] on div "PCI" at bounding box center [108, 221] width 202 height 19
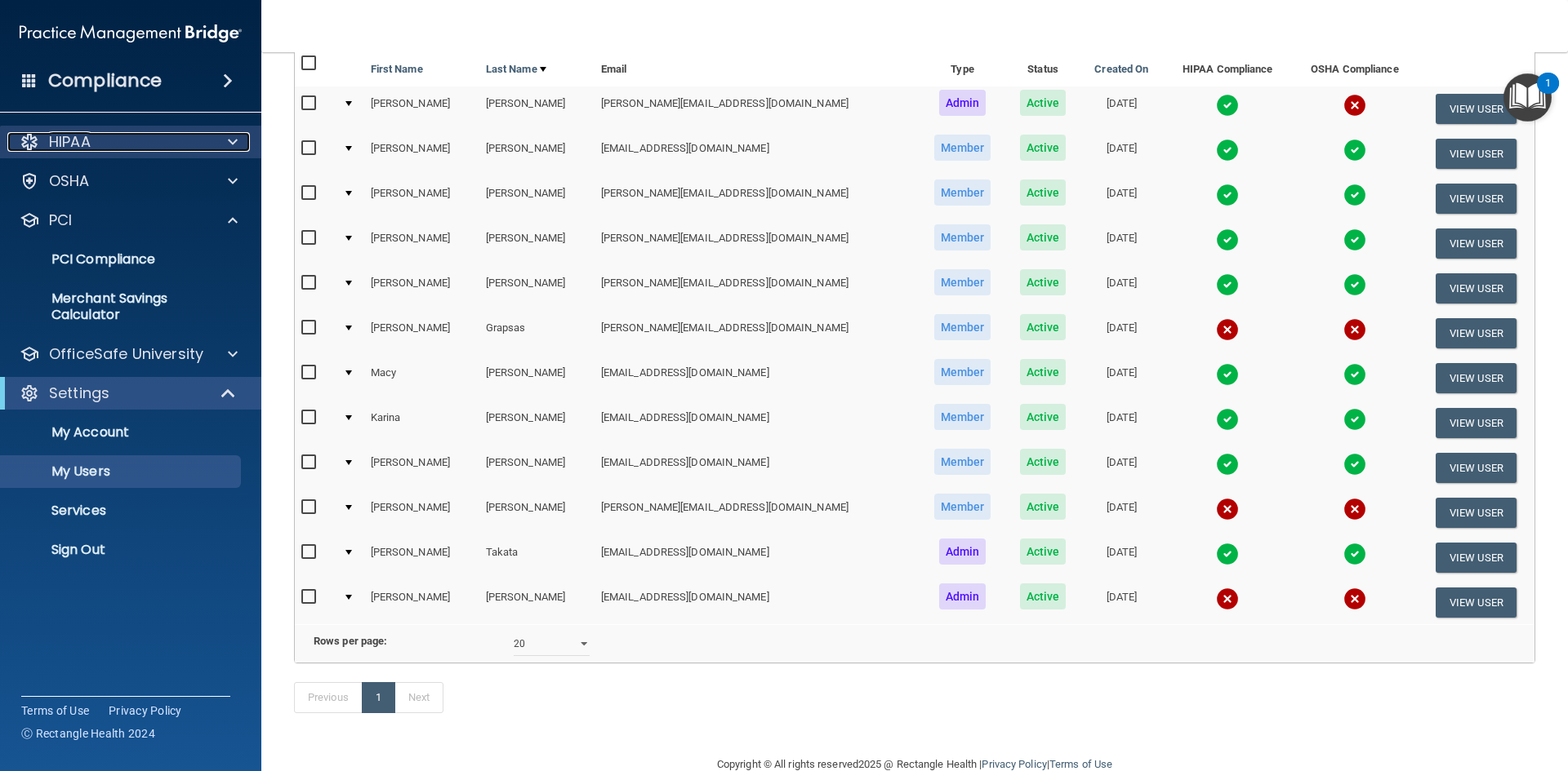
click at [94, 140] on div "HIPAA" at bounding box center [108, 142] width 202 height 19
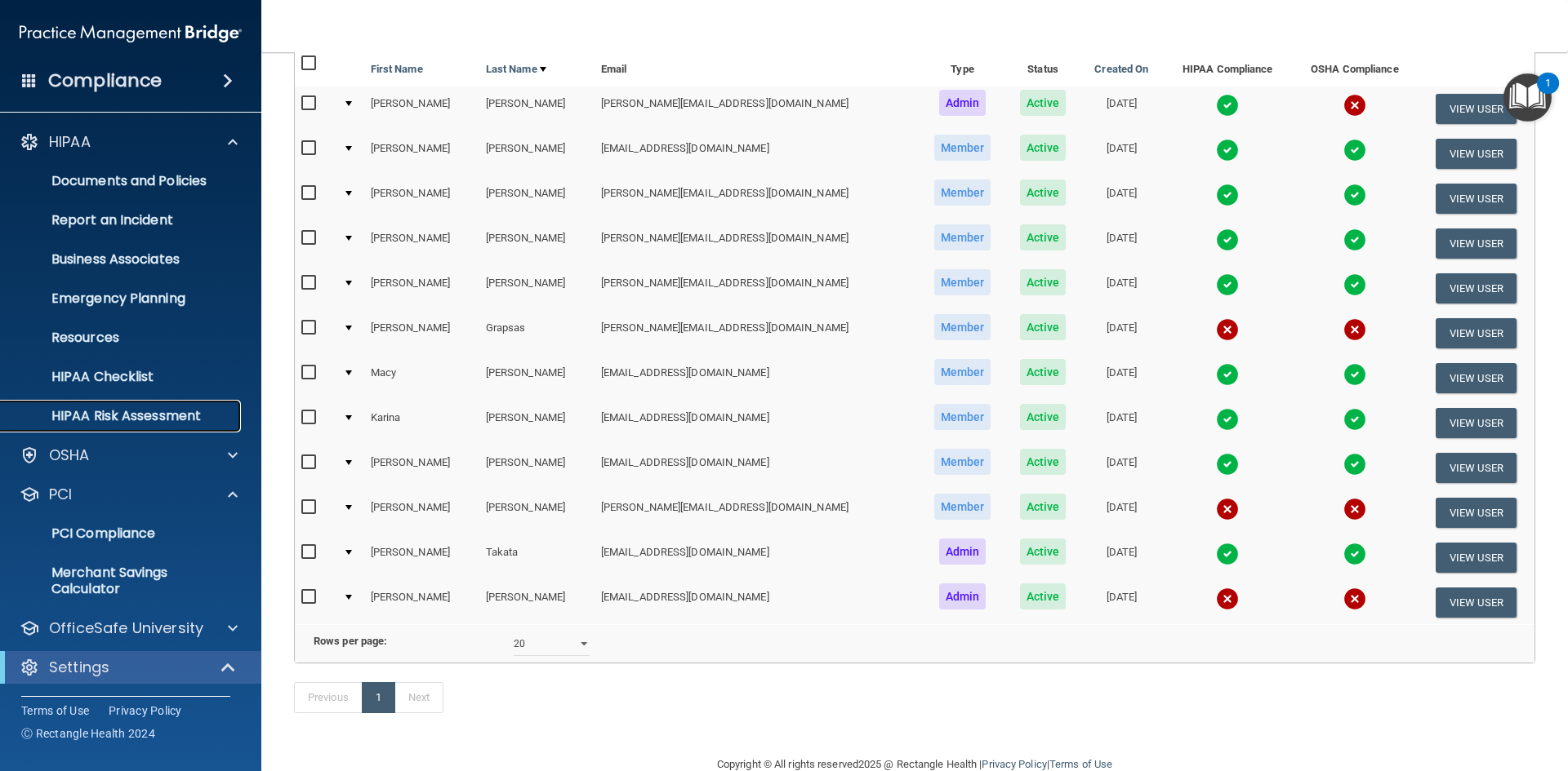
click at [103, 404] on link "HIPAA Risk Assessment" at bounding box center [112, 416] width 257 height 33
